Goal: Information Seeking & Learning: Learn about a topic

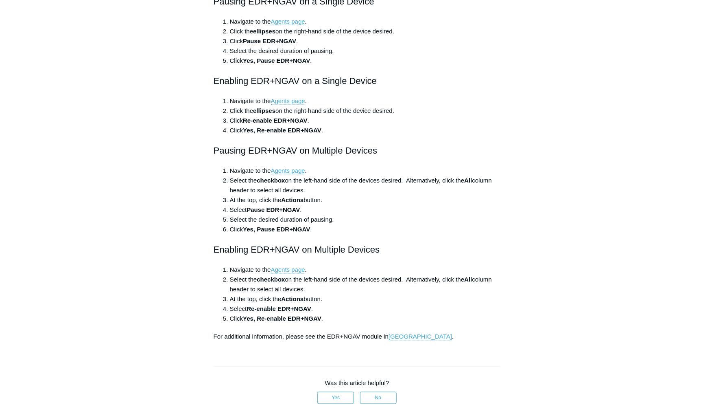
scroll to position [388, 0]
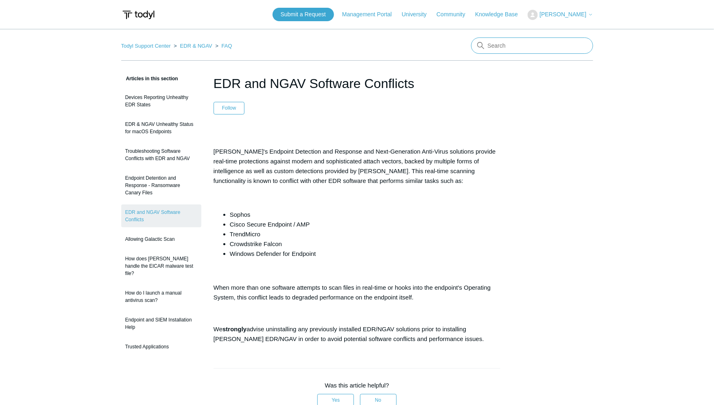
click at [500, 47] on input "Search" at bounding box center [532, 45] width 122 height 16
type input "Incompatible"
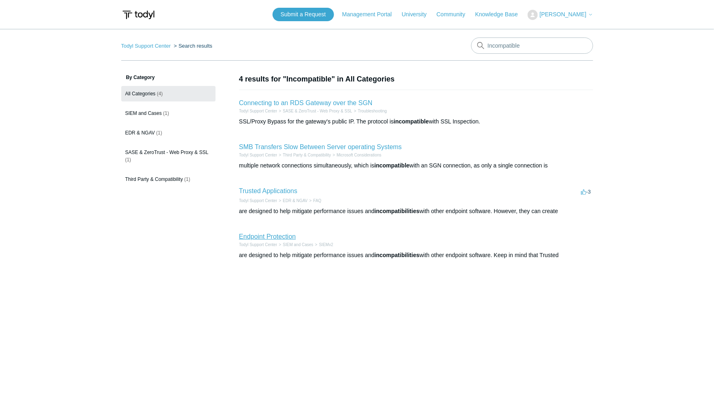
click at [268, 237] on link "Endpoint Protection" at bounding box center [267, 236] width 57 height 7
